Goal: Contribute content: Contribute content

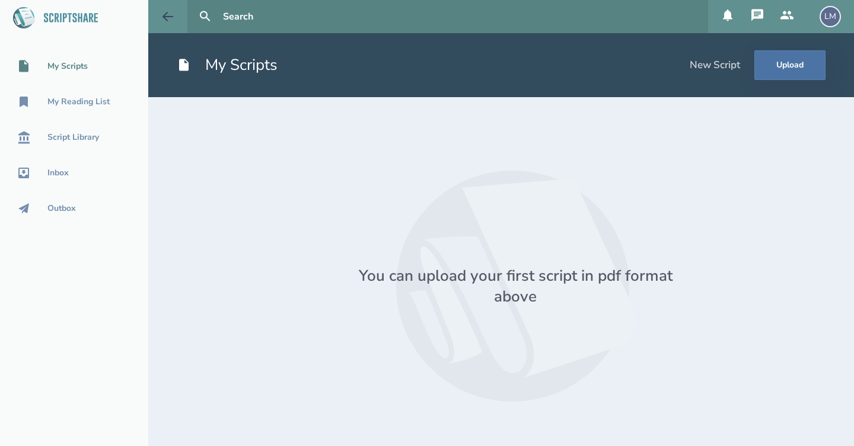
click at [167, 22] on icon at bounding box center [168, 16] width 14 height 14
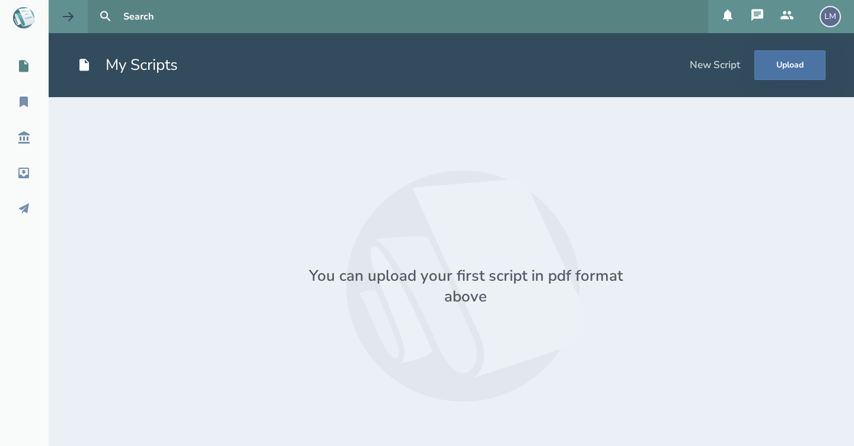
click at [72, 14] on icon at bounding box center [68, 16] width 14 height 14
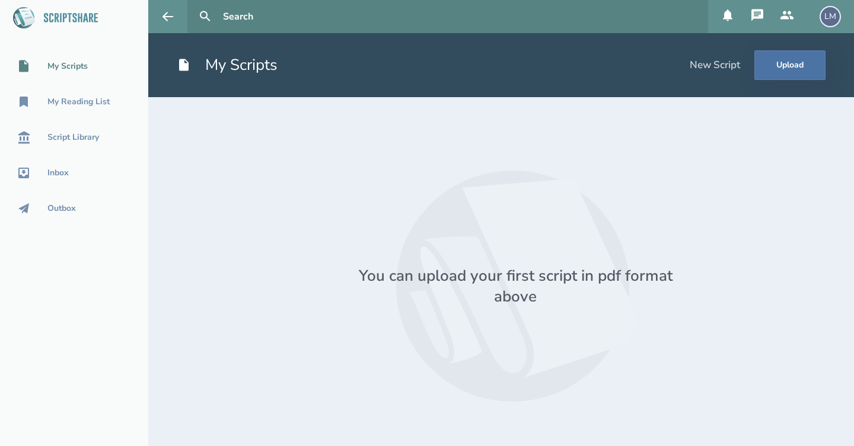
click at [829, 24] on div "LM" at bounding box center [829, 16] width 21 height 21
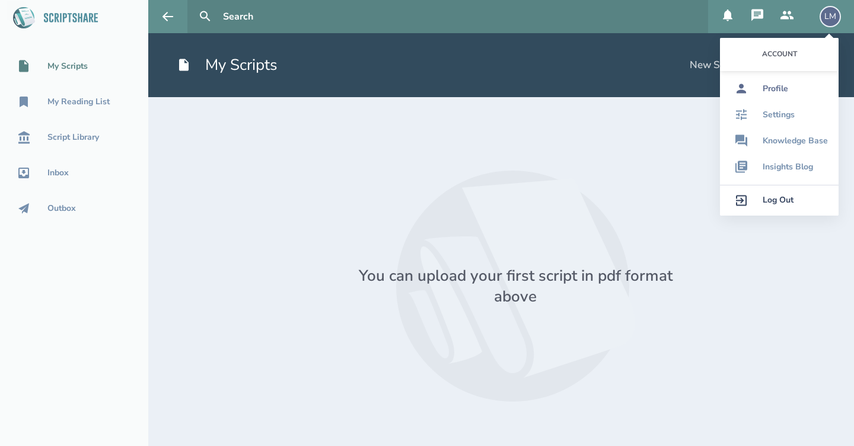
click at [780, 85] on div "Profile" at bounding box center [774, 88] width 25 height 9
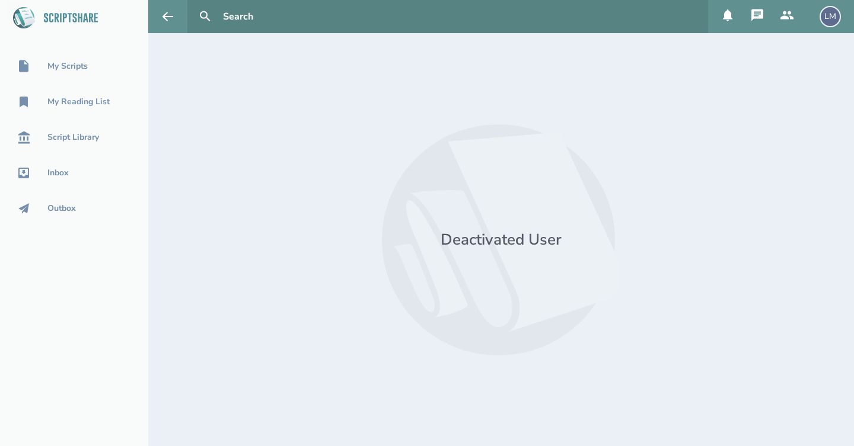
click at [831, 17] on div "LM" at bounding box center [829, 16] width 21 height 21
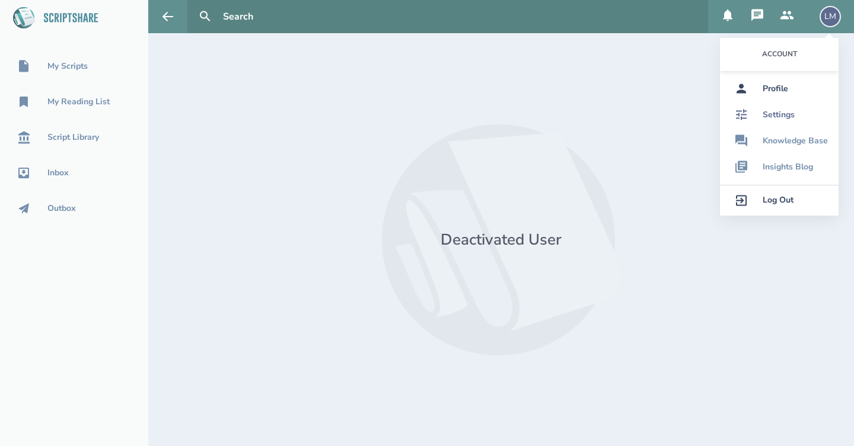
click at [788, 118] on div "Settings" at bounding box center [778, 114] width 32 height 9
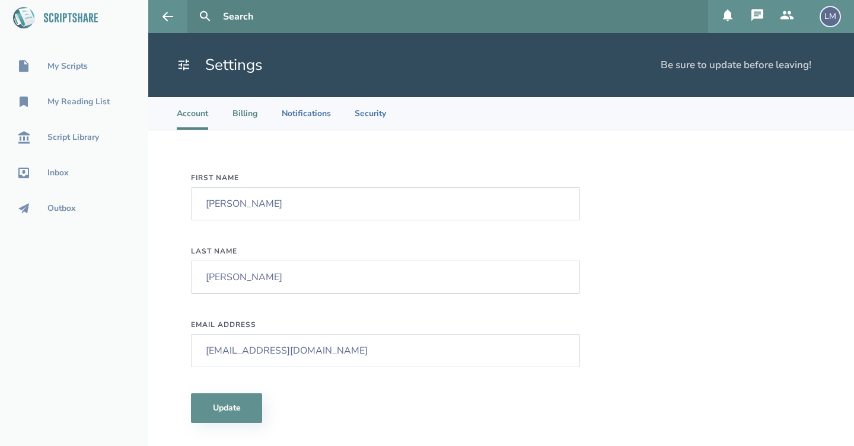
click at [245, 114] on li "Billing" at bounding box center [245, 113] width 26 height 33
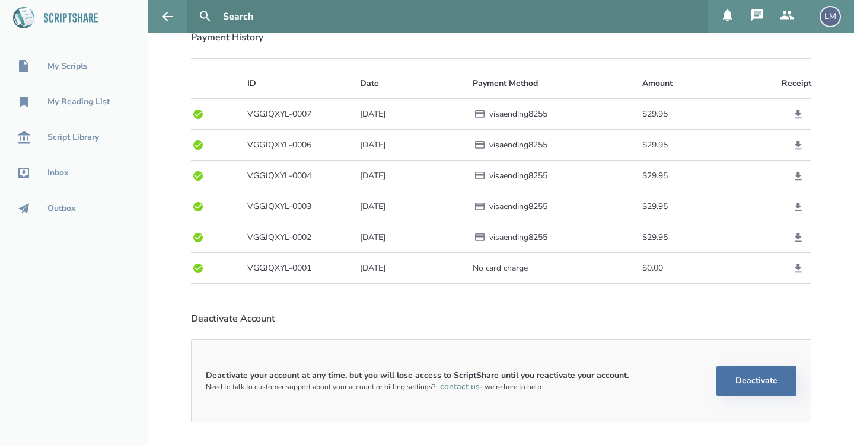
scroll to position [281, 0]
click at [788, 385] on button "Deactivate" at bounding box center [756, 381] width 80 height 30
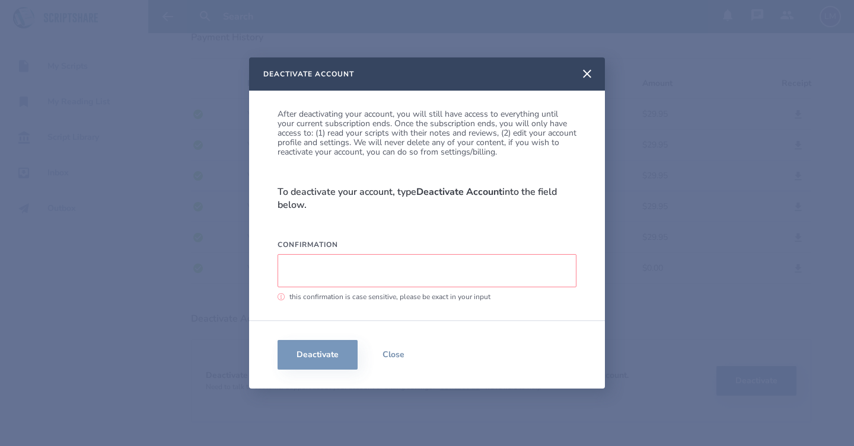
click at [335, 275] on input "Confirmation" at bounding box center [426, 270] width 299 height 33
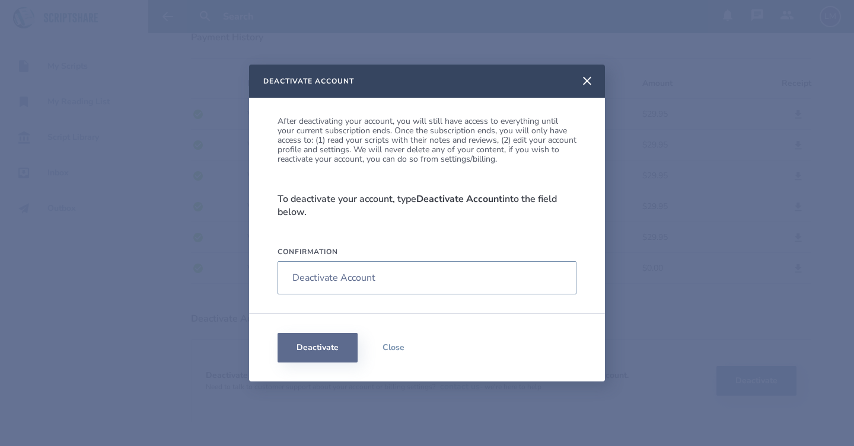
type input "Deactivate Account"
click at [312, 344] on button "Deactivate" at bounding box center [317, 348] width 80 height 30
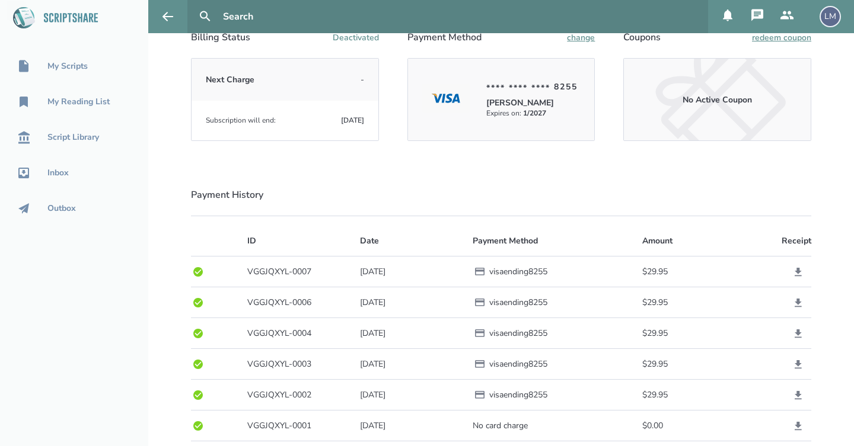
click at [96, 287] on div "My Scripts My Reading List Script Library Inbox Outbox" at bounding box center [74, 223] width 148 height 446
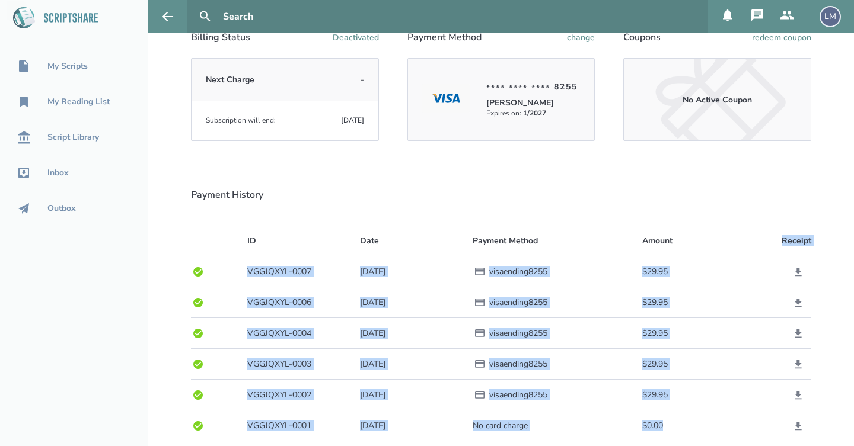
drag, startPoint x: 850, startPoint y: 223, endPoint x: 844, endPoint y: 433, distance: 209.9
click at [844, 433] on section "Activate Account Activate your account to gain access to all that Writers Spotl…" at bounding box center [500, 171] width 705 height 644
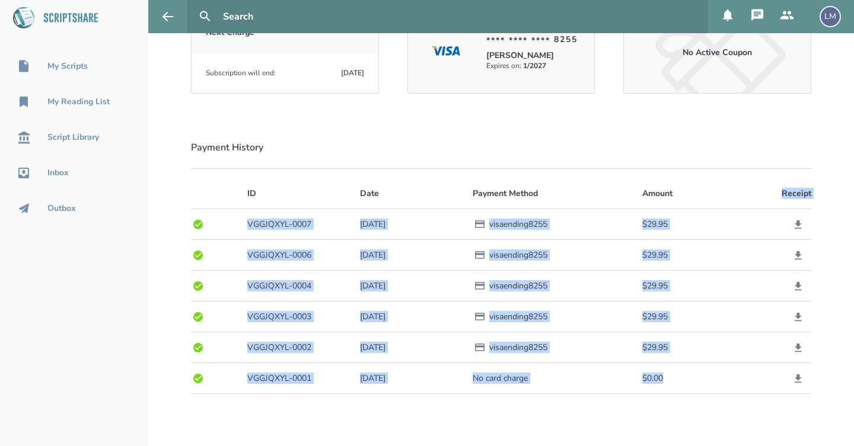
scroll to position [328, 0]
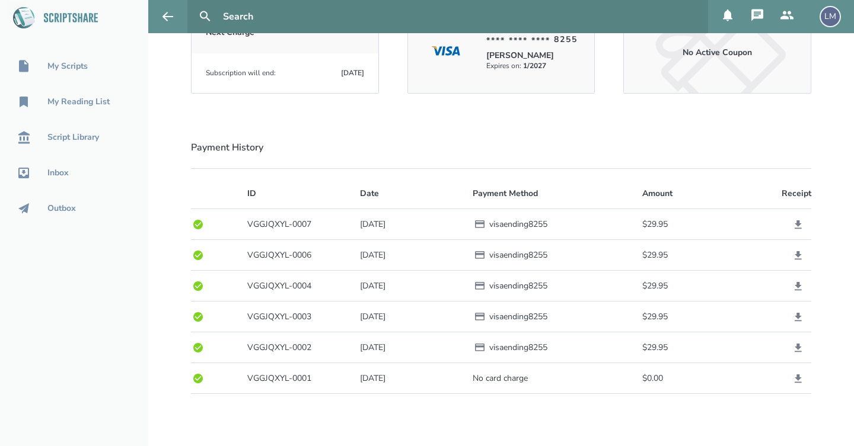
click at [674, 152] on h2 "Payment History" at bounding box center [501, 147] width 620 height 13
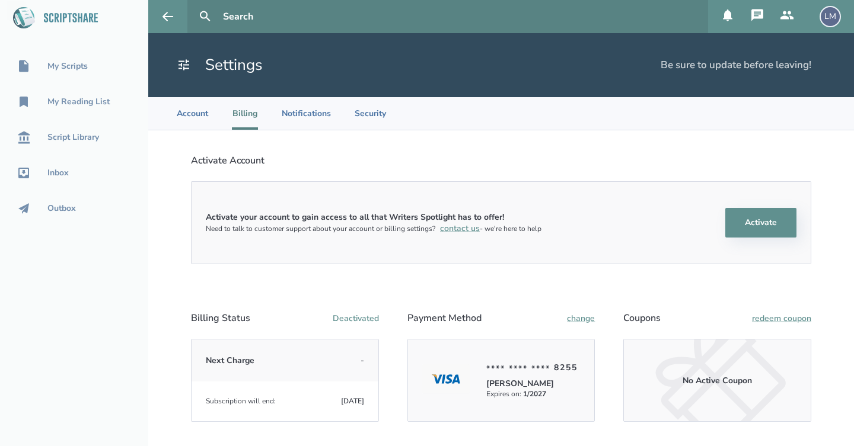
scroll to position [0, 0]
click at [755, 216] on button "Activate" at bounding box center [760, 223] width 71 height 30
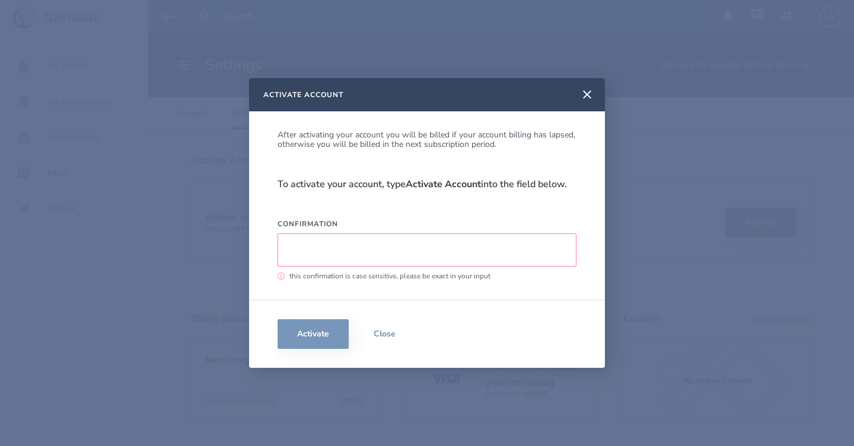
click at [352, 243] on input "Confirmation" at bounding box center [426, 250] width 299 height 33
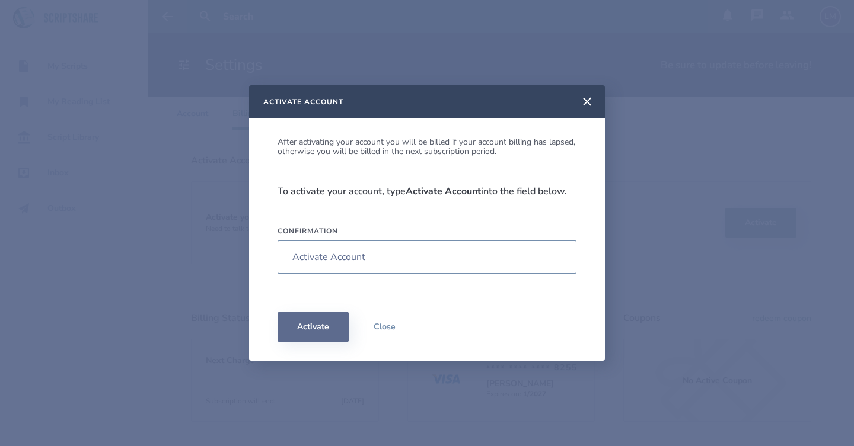
type input "Activate Account"
click at [309, 336] on button "Activate" at bounding box center [312, 327] width 71 height 30
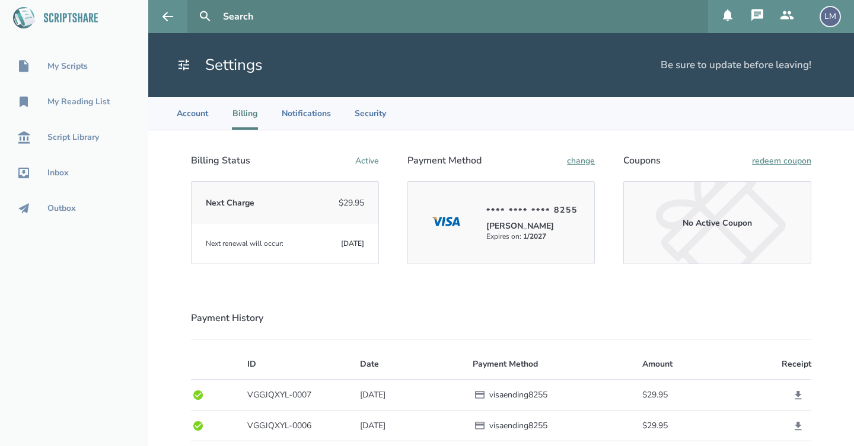
click at [828, 12] on div "LM" at bounding box center [829, 16] width 21 height 21
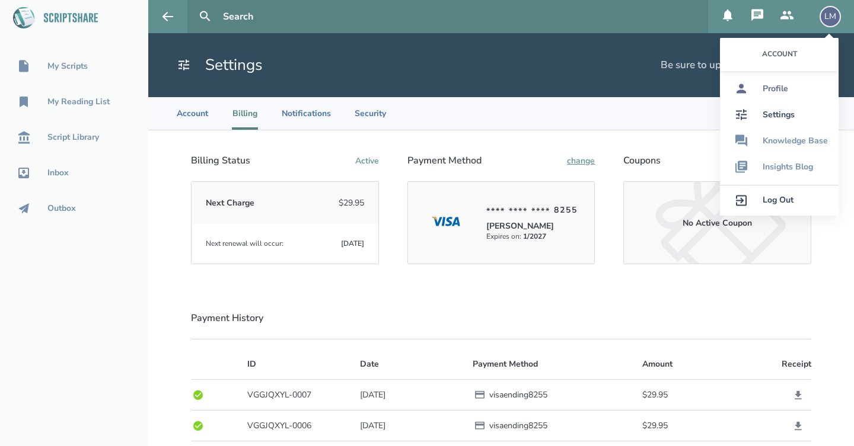
click at [787, 87] on div "Profile" at bounding box center [774, 88] width 25 height 9
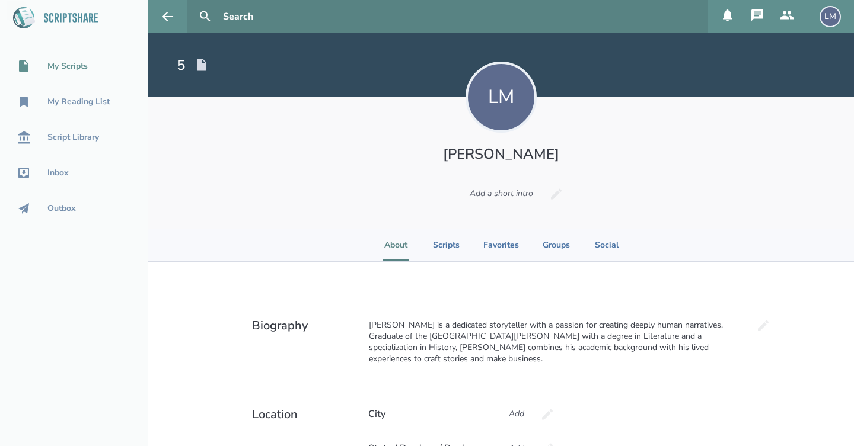
click at [68, 62] on div "My Scripts" at bounding box center [67, 66] width 40 height 9
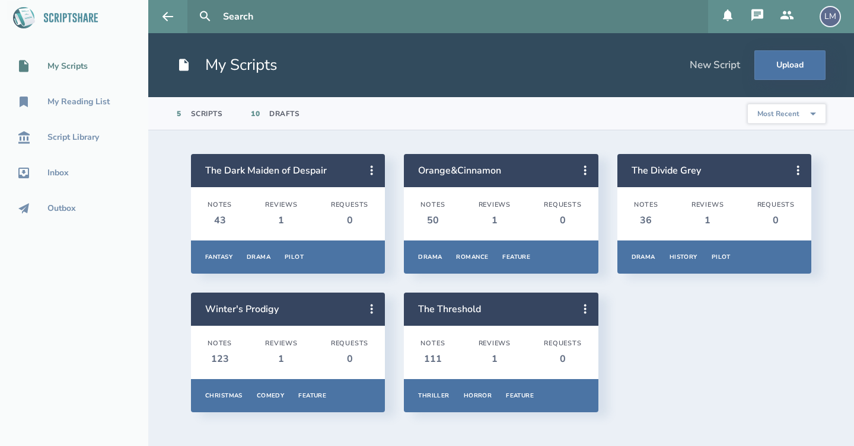
click at [760, 20] on icon at bounding box center [757, 15] width 14 height 14
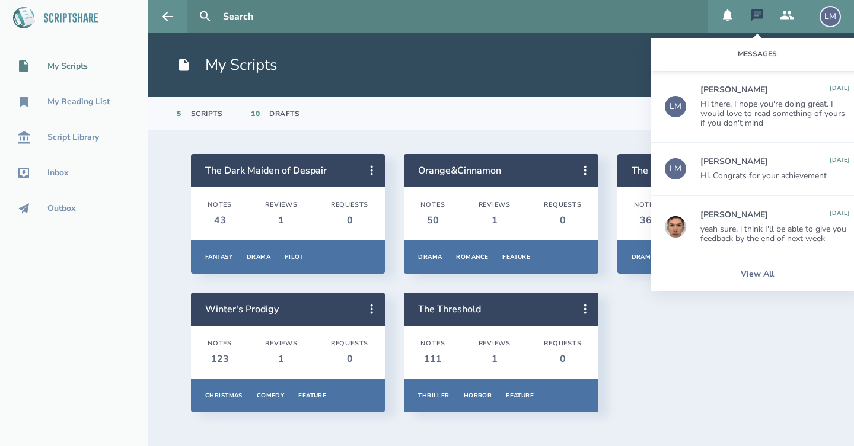
click at [760, 347] on div "The Dark Maiden of Despair Notes 43 Reviews 1 Requests 0 Fantasy Drama Pilot Ov…" at bounding box center [501, 283] width 620 height 258
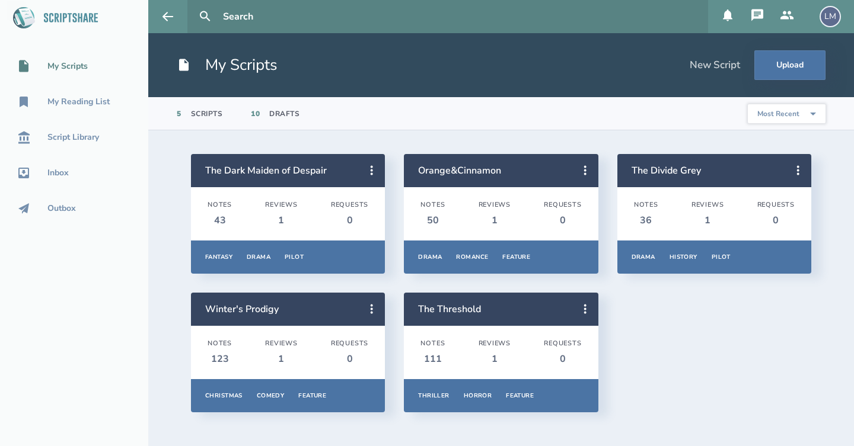
click at [730, 62] on div "New Script" at bounding box center [714, 65] width 50 height 13
click at [72, 100] on div "My Reading List" at bounding box center [78, 101] width 62 height 9
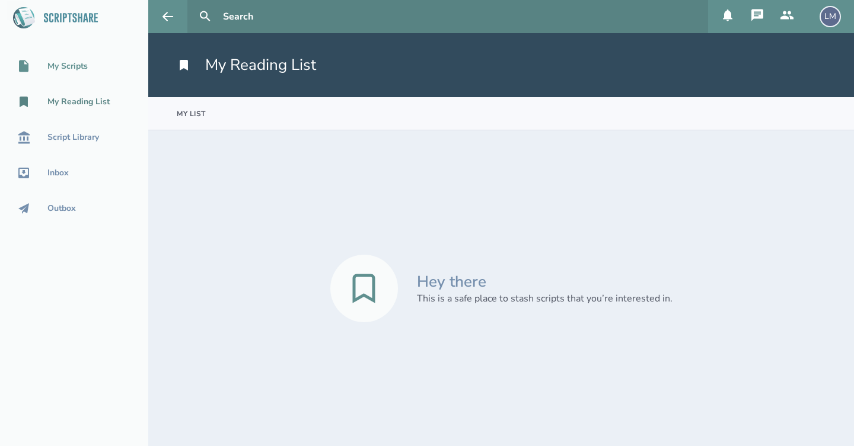
click at [68, 66] on div "My Scripts" at bounding box center [67, 66] width 40 height 9
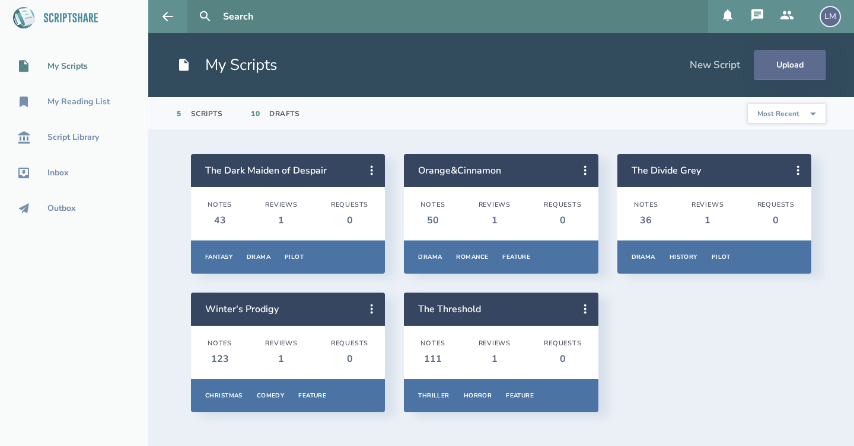
click at [807, 66] on button "Upload" at bounding box center [789, 65] width 71 height 30
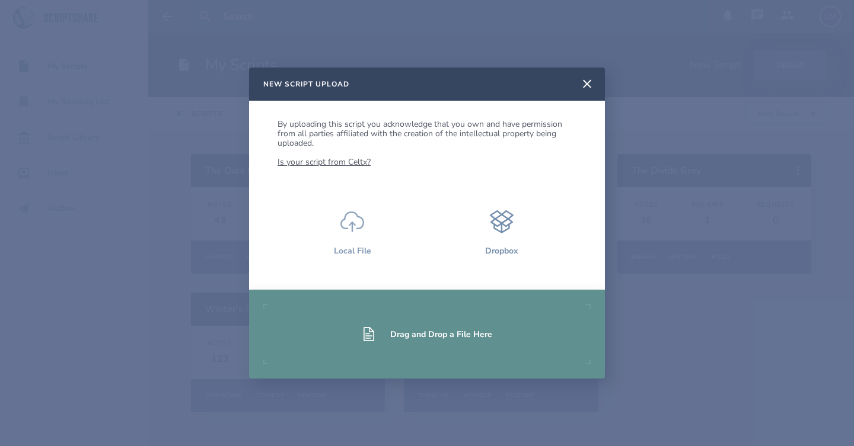
click at [352, 220] on icon at bounding box center [352, 222] width 24 height 24
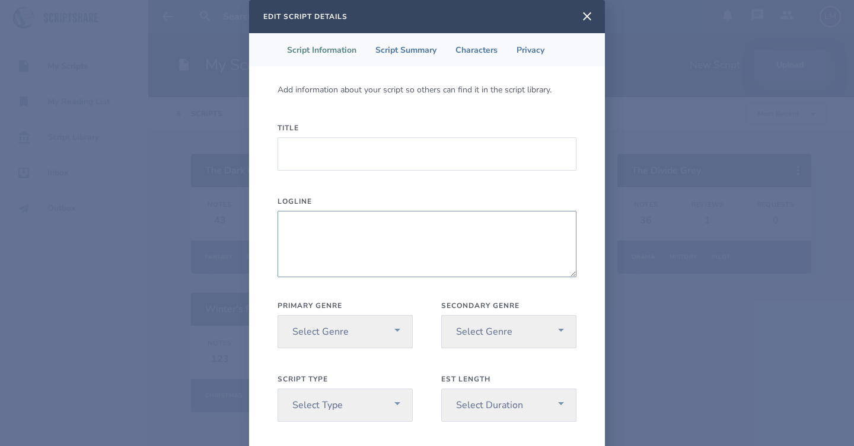
click at [396, 231] on textarea "Logline" at bounding box center [426, 244] width 299 height 66
paste textarea "When a despondent Entrepreneur strikes a deal with a forgotten, ancient Goddess…"
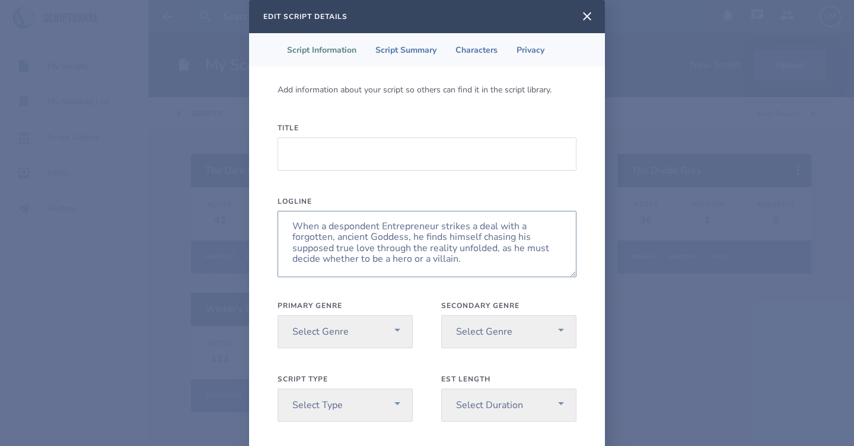
click at [295, 223] on textarea "When a despondent Entrepreneur strikes a deal with a forgotten, ancient Goddess…" at bounding box center [426, 244] width 299 height 66
click at [292, 238] on textarea "When a despondent Entrepreneur strikes a deal with a forgotten, ancient Goddess…" at bounding box center [426, 244] width 299 height 66
type textarea "When a despondent Entrepreneur strikes a deal with a forgotten, ancient Goddess…"
click at [337, 138] on input "Title" at bounding box center [426, 154] width 299 height 33
type input "The Amateur God"
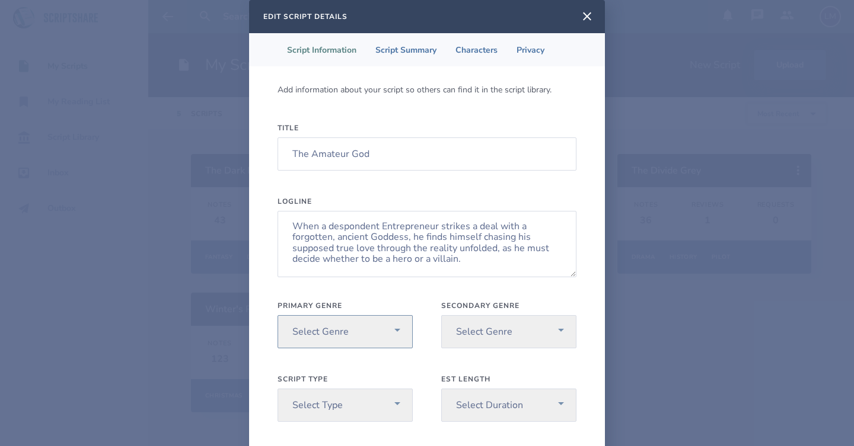
select select "10"
select select "20"
select select "1"
select select "3"
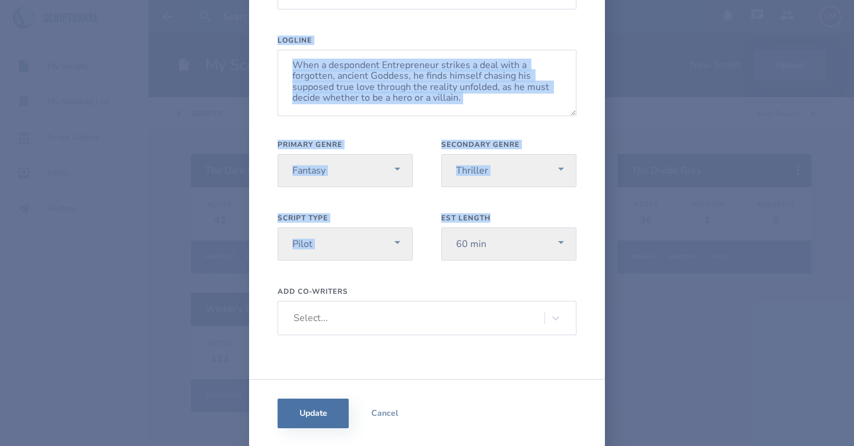
scroll to position [76, 0]
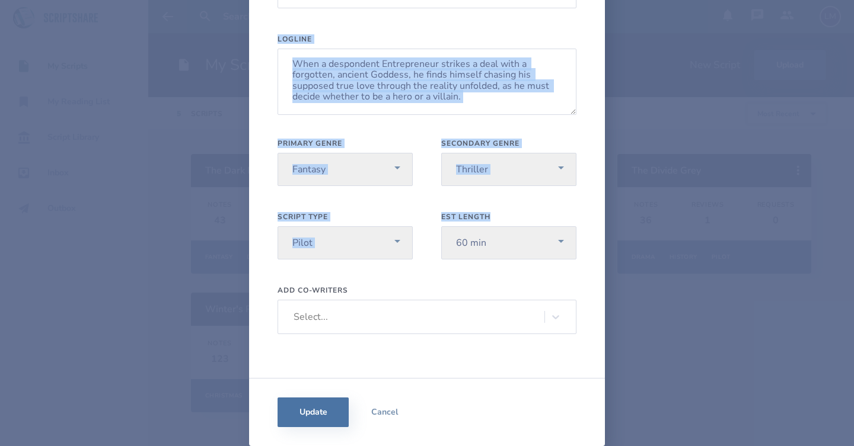
drag, startPoint x: 603, startPoint y: 376, endPoint x: 603, endPoint y: 487, distance: 110.9
click at [603, 446] on html "My Scripts My Reading List Script Library Inbox Outbox LM My Scripts New Script…" at bounding box center [427, 223] width 854 height 446
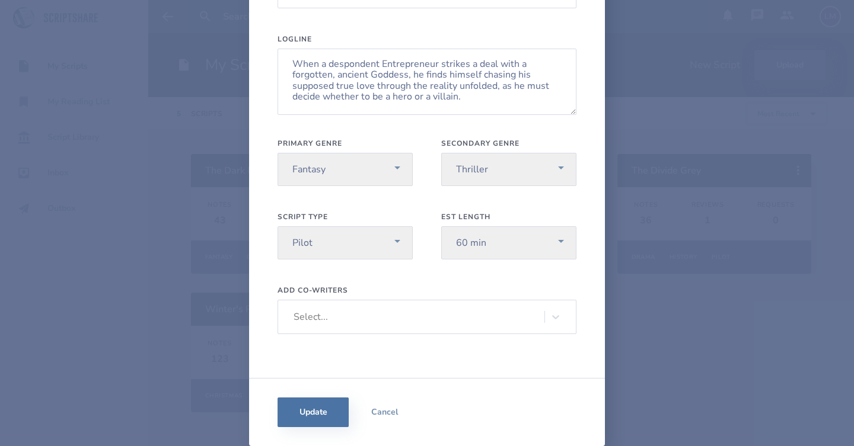
click at [566, 389] on div "Update Cancel" at bounding box center [427, 412] width 356 height 68
click at [316, 403] on button "Update" at bounding box center [312, 413] width 71 height 30
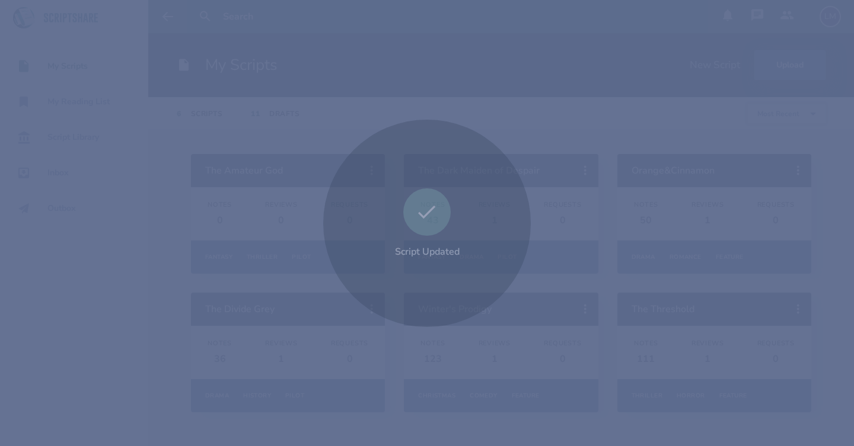
scroll to position [0, 0]
